Goal: Task Accomplishment & Management: Complete application form

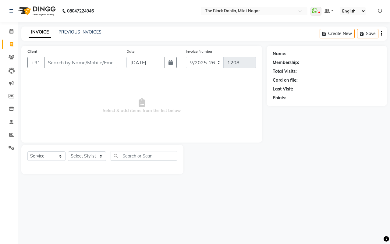
select select "4335"
select select "service"
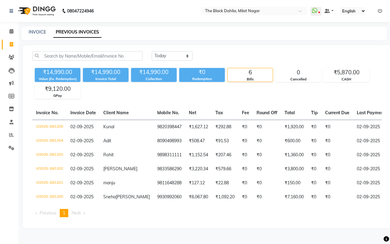
select select "yesterday"
click at [38, 33] on link "INVOICE" at bounding box center [37, 31] width 17 height 5
select select "service"
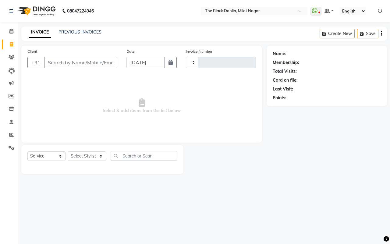
type input "1208"
select select "4335"
click at [96, 34] on link "PREVIOUS INVOICES" at bounding box center [79, 31] width 43 height 5
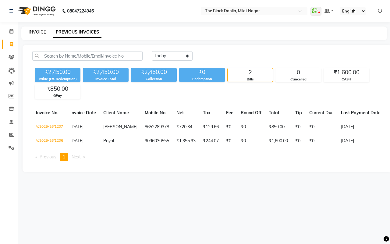
click at [36, 31] on link "INVOICE" at bounding box center [37, 31] width 17 height 5
select select "4335"
select select "service"
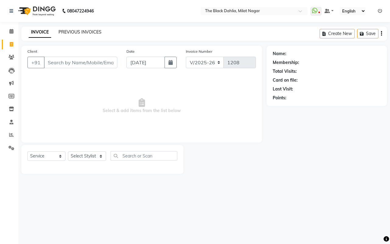
click at [86, 30] on link "PREVIOUS INVOICES" at bounding box center [79, 31] width 43 height 5
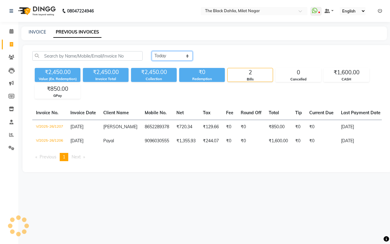
click at [171, 56] on select "Today Yesterday Custom Range" at bounding box center [172, 55] width 41 height 9
select select "[DATE]"
click at [152, 51] on select "Today Yesterday Custom Range" at bounding box center [172, 55] width 41 height 9
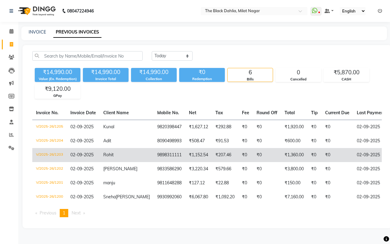
click at [253, 155] on td "₹0" at bounding box center [267, 155] width 28 height 14
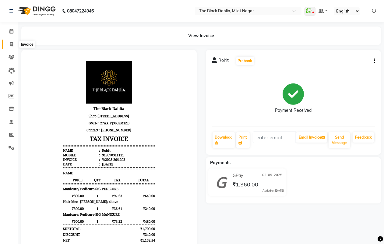
click at [9, 46] on span at bounding box center [11, 44] width 11 height 7
select select "4335"
select select "service"
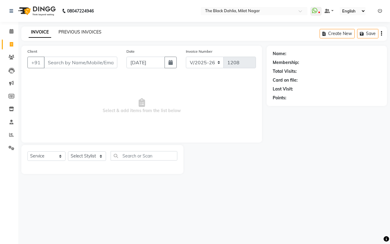
click at [86, 33] on link "PREVIOUS INVOICES" at bounding box center [79, 31] width 43 height 5
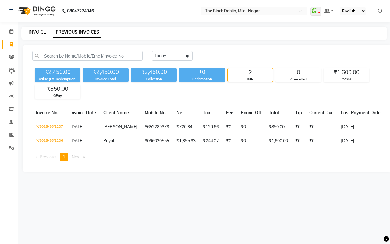
click at [33, 30] on link "INVOICE" at bounding box center [37, 31] width 17 height 5
select select "4335"
select select "service"
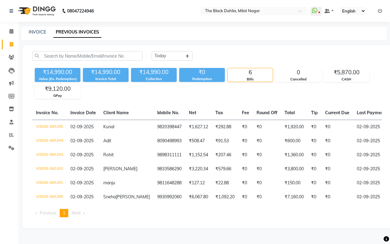
select select "[DATE]"
click at [11, 54] on span at bounding box center [11, 57] width 11 height 7
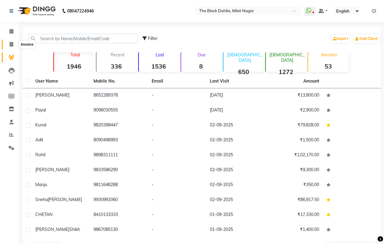
click at [11, 42] on icon at bounding box center [11, 44] width 3 height 5
select select "service"
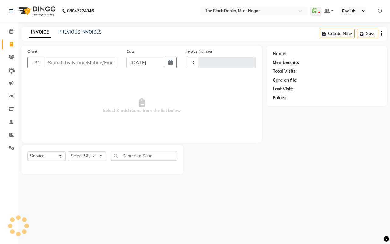
type input "1208"
select select "4335"
click at [67, 64] on input "Client" at bounding box center [80, 63] width 73 height 12
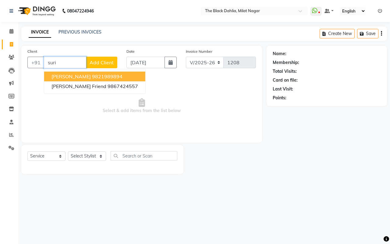
click at [69, 78] on span "Savinder suri" at bounding box center [70, 76] width 39 height 6
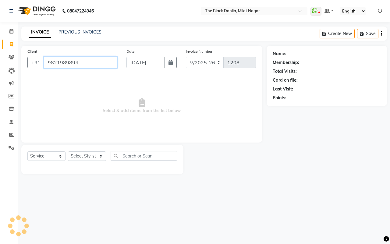
type input "9821989894"
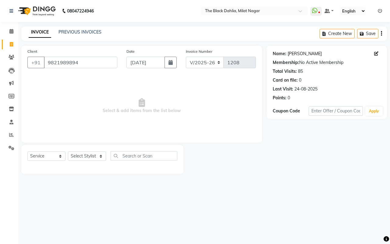
click at [304, 54] on link "Savinder Suri" at bounding box center [305, 54] width 34 height 6
click at [11, 136] on icon at bounding box center [11, 134] width 5 height 5
click at [47, 154] on select "Select Service Product Membership Package Voucher Prepaid Gift Card" at bounding box center [46, 155] width 38 height 9
click at [87, 158] on select "Select Stylist ALISHA Anam Arman khan Bhagyashree Dr Megha Dr,Muskan Jain FAIZA…" at bounding box center [87, 155] width 38 height 9
select select "53805"
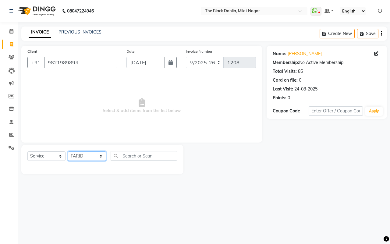
click at [68, 151] on select "Select Stylist ALISHA Anam Arman khan Bhagyashree Dr Megha Dr,Muskan Jain FAIZA…" at bounding box center [87, 155] width 38 height 9
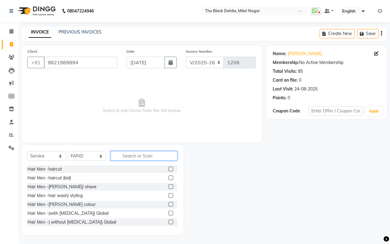
click at [140, 153] on input "text" at bounding box center [144, 155] width 67 height 9
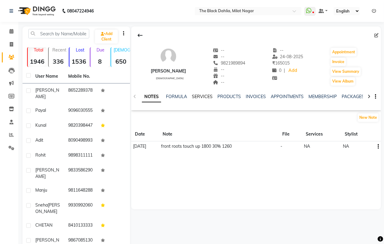
click at [207, 94] on link "SERVICES" at bounding box center [202, 96] width 21 height 5
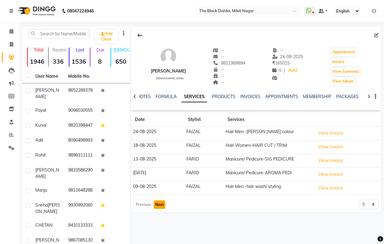
click at [156, 206] on button "Next" at bounding box center [160, 204] width 12 height 9
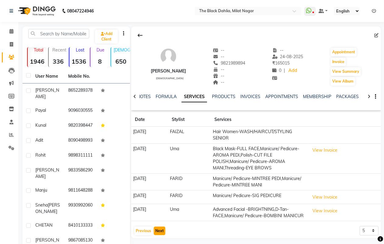
click at [159, 235] on button "Next" at bounding box center [160, 231] width 12 height 9
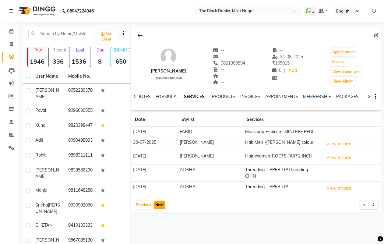
click at [158, 201] on button "Next" at bounding box center [160, 205] width 12 height 9
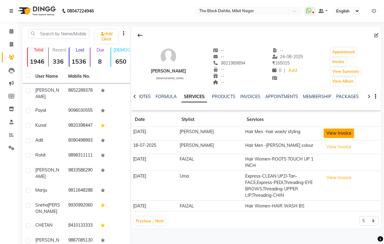
click at [336, 132] on button "View Invoice" at bounding box center [339, 133] width 30 height 9
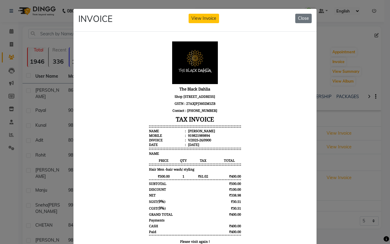
click at [289, 12] on div "INVOICE View Invoice Close" at bounding box center [194, 20] width 243 height 23
click at [306, 23] on div "INVOICE View Invoice Close" at bounding box center [194, 20] width 243 height 23
click at [305, 15] on button "Close" at bounding box center [303, 18] width 16 height 9
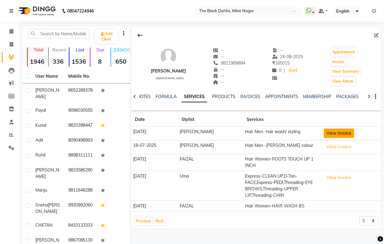
click at [334, 135] on button "View Invoice" at bounding box center [339, 133] width 30 height 9
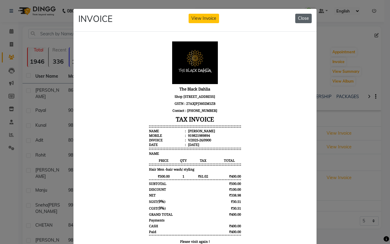
click at [305, 16] on button "Close" at bounding box center [303, 18] width 16 height 9
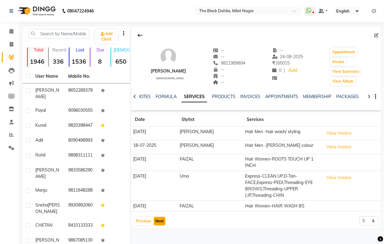
click at [163, 222] on button "Next" at bounding box center [160, 221] width 12 height 9
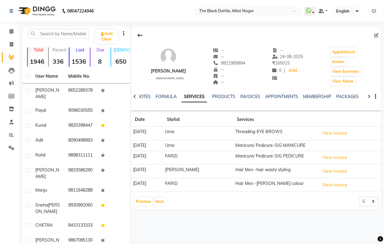
click at [335, 177] on td "View Invoice" at bounding box center [349, 171] width 63 height 14
click at [335, 173] on button "View Invoice" at bounding box center [335, 171] width 30 height 9
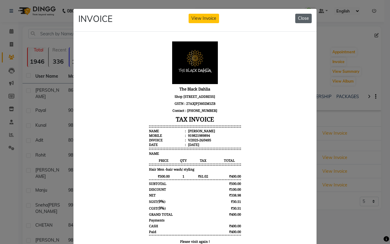
click at [299, 20] on button "Close" at bounding box center [303, 18] width 16 height 9
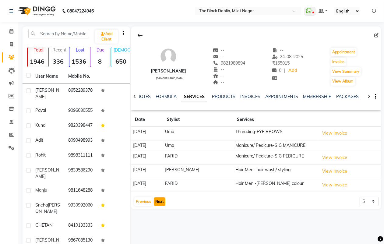
click at [156, 206] on button "Next" at bounding box center [160, 201] width 12 height 9
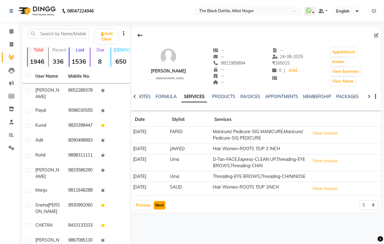
click at [155, 210] on button "Next" at bounding box center [160, 205] width 12 height 9
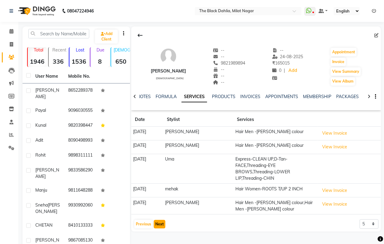
click at [155, 223] on button "Next" at bounding box center [160, 224] width 12 height 9
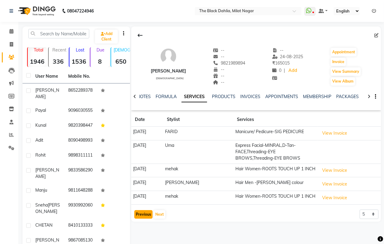
click at [142, 219] on button "Previous" at bounding box center [143, 214] width 18 height 9
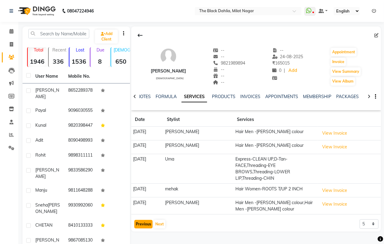
click at [142, 224] on button "Previous" at bounding box center [143, 224] width 18 height 9
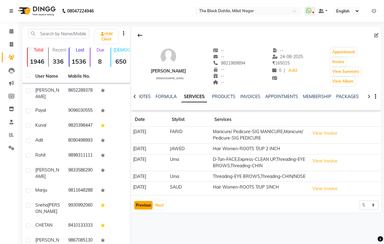
click at [142, 210] on button "Previous" at bounding box center [143, 205] width 18 height 9
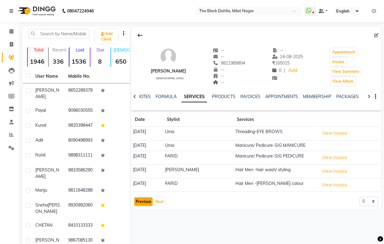
click at [142, 224] on div "Savinder suri male -- -- 9821989894 -- -- -- -- 24-08-2025 ₹ 165015 0 | Add App…" at bounding box center [255, 148] width 251 height 244
click at [144, 199] on button "Previous" at bounding box center [143, 201] width 18 height 9
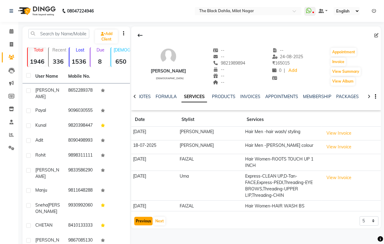
click at [147, 225] on button "Previous" at bounding box center [143, 221] width 18 height 9
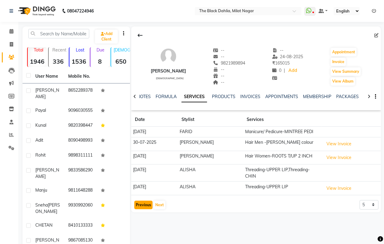
click at [141, 202] on button "Previous" at bounding box center [143, 205] width 18 height 9
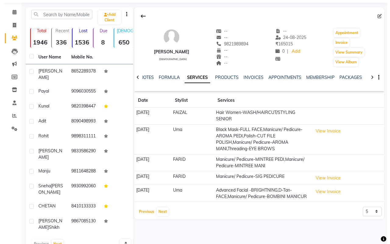
scroll to position [38, 0]
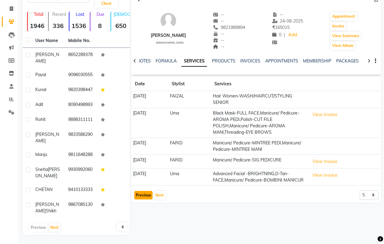
click at [145, 199] on button "Previous" at bounding box center [143, 195] width 18 height 9
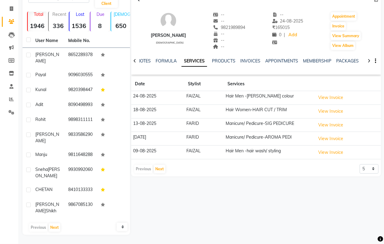
click at [143, 168] on div "Previous Next" at bounding box center [150, 169] width 32 height 10
click at [339, 150] on button "View Invoice" at bounding box center [331, 152] width 30 height 9
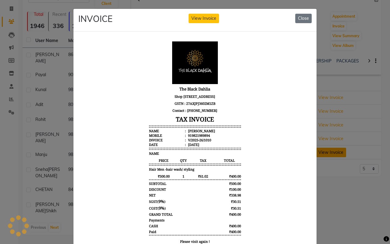
scroll to position [0, 0]
click at [296, 14] on button "Close" at bounding box center [303, 18] width 16 height 9
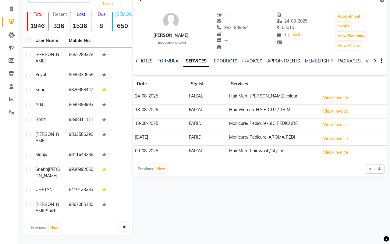
scroll to position [15, 0]
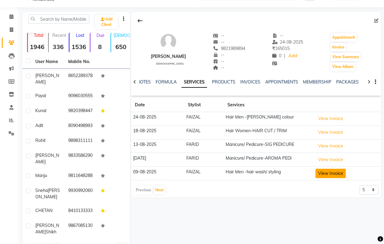
click at [325, 173] on button "View Invoice" at bounding box center [331, 173] width 30 height 9
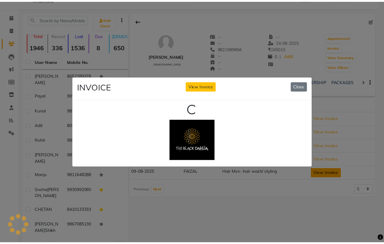
scroll to position [0, 0]
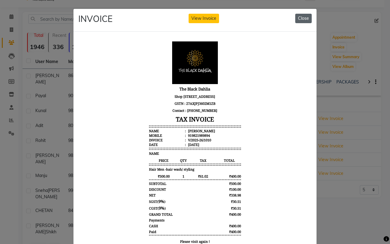
click at [296, 19] on button "Close" at bounding box center [303, 18] width 16 height 9
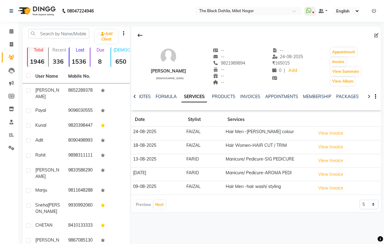
click at [347, 189] on td "View Invoice" at bounding box center [347, 188] width 67 height 14
click at [339, 189] on button "View Invoice" at bounding box center [331, 187] width 30 height 9
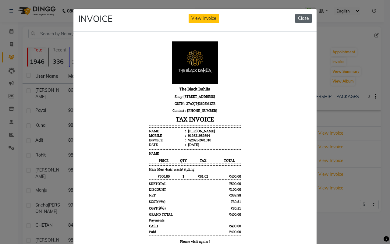
click at [301, 22] on button "Close" at bounding box center [303, 18] width 16 height 9
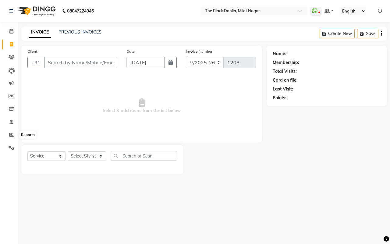
select select "4335"
select select "service"
click at [8, 135] on span at bounding box center [11, 135] width 11 height 7
